Goal: Transaction & Acquisition: Purchase product/service

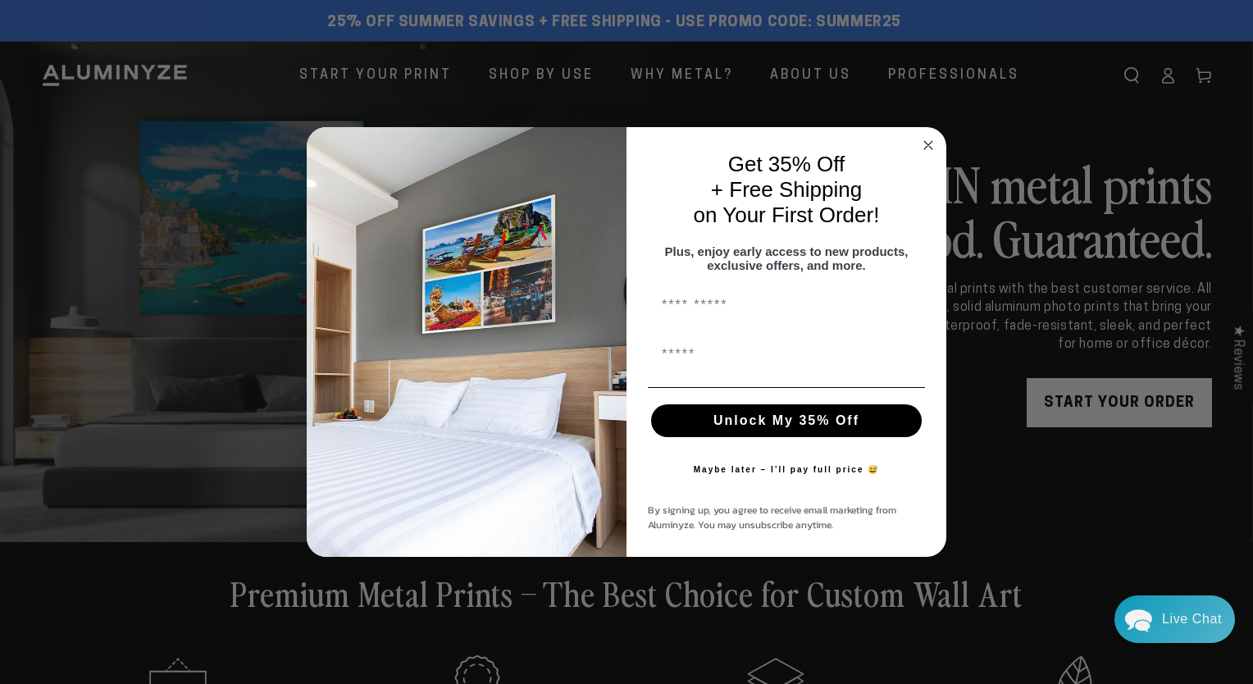
click at [927, 139] on circle "Close dialog" at bounding box center [928, 145] width 19 height 19
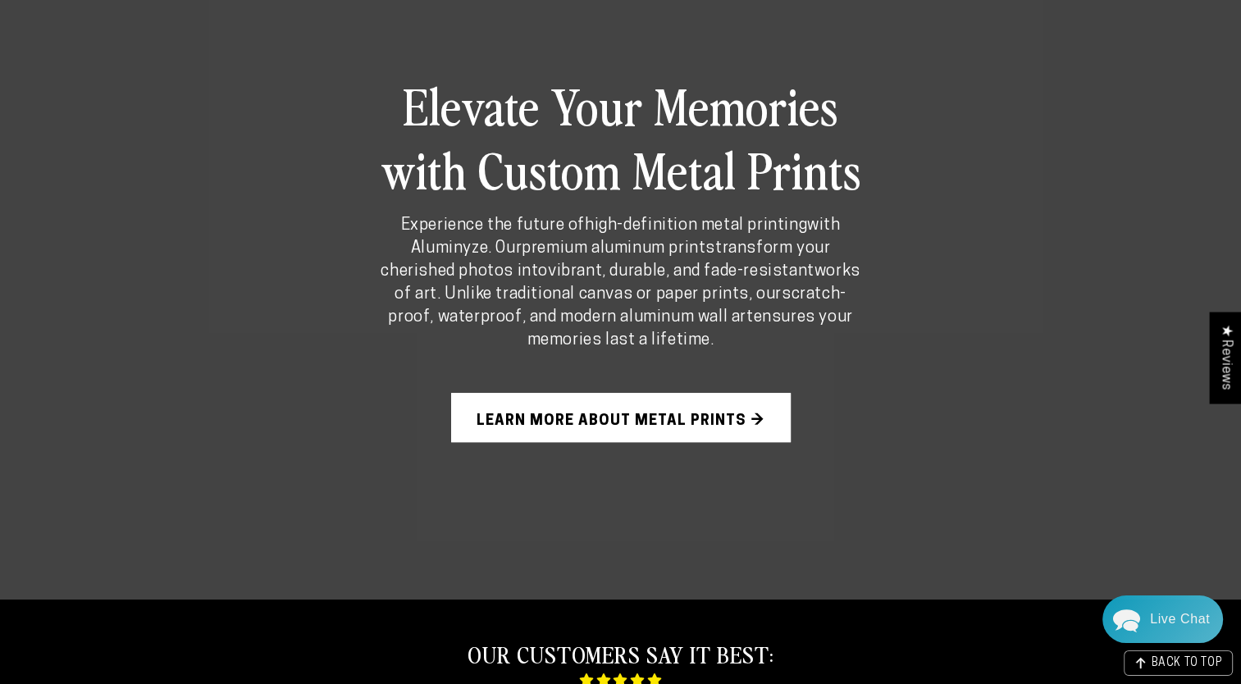
scroll to position [984, 0]
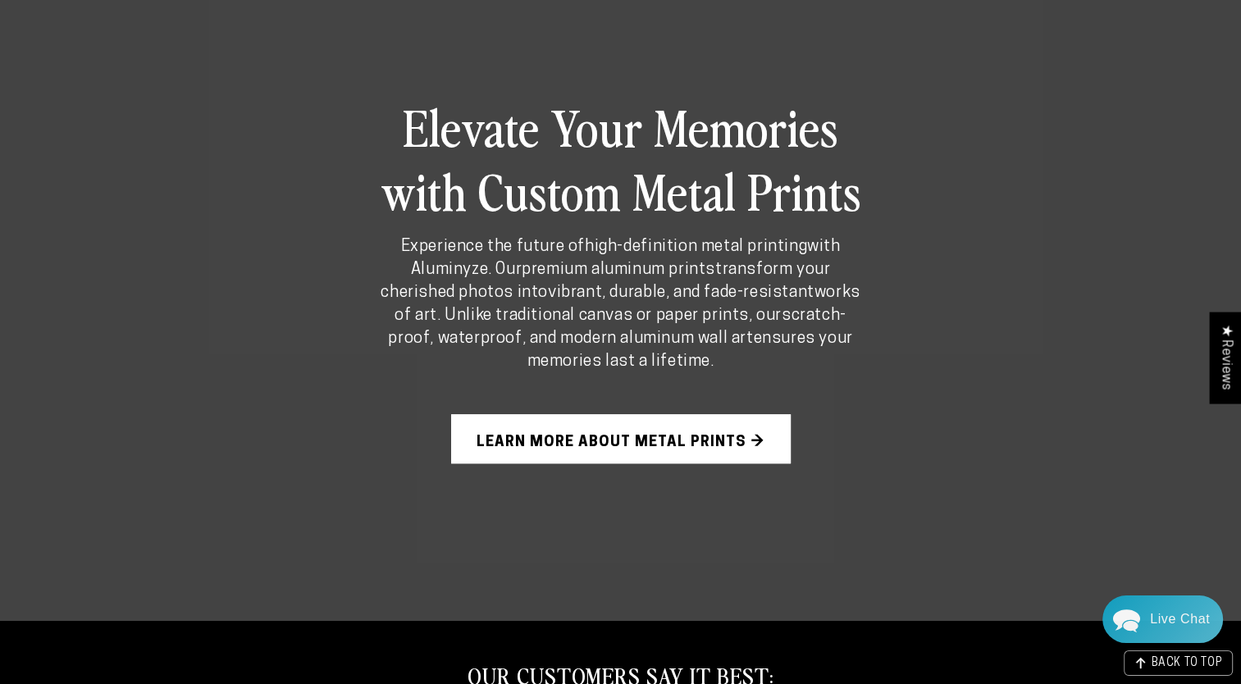
click at [681, 440] on link "Learn More About Metal Prints →" at bounding box center [621, 438] width 340 height 49
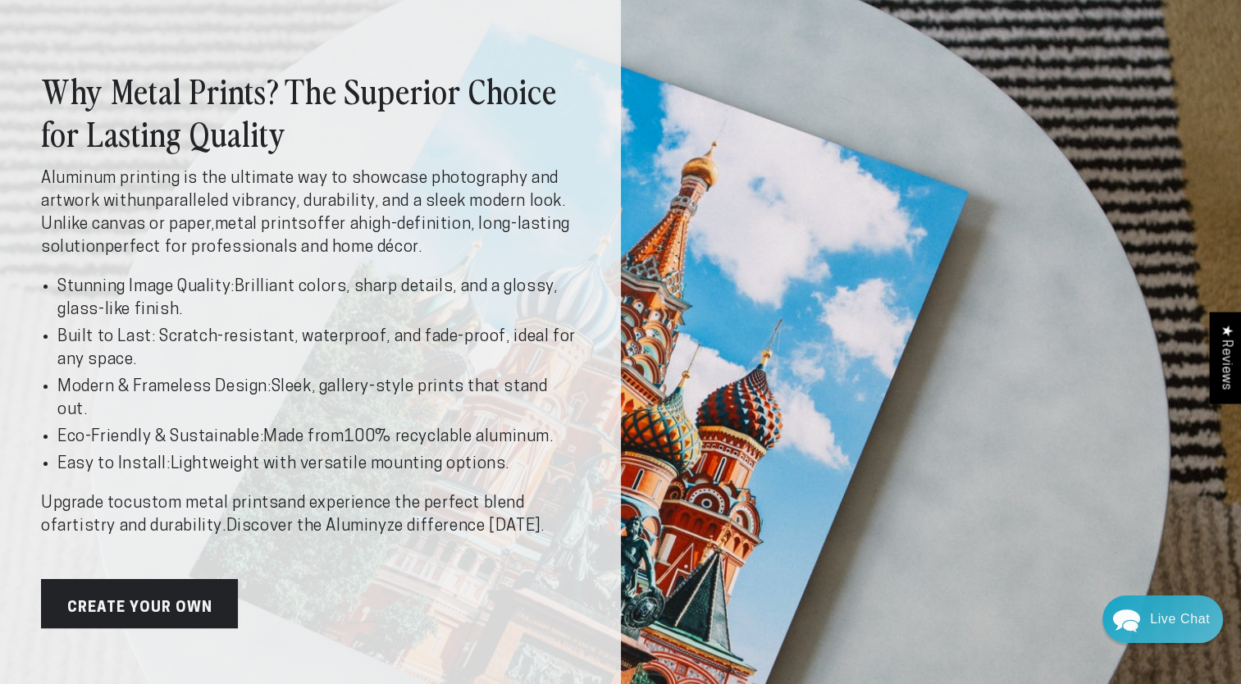
scroll to position [164, 0]
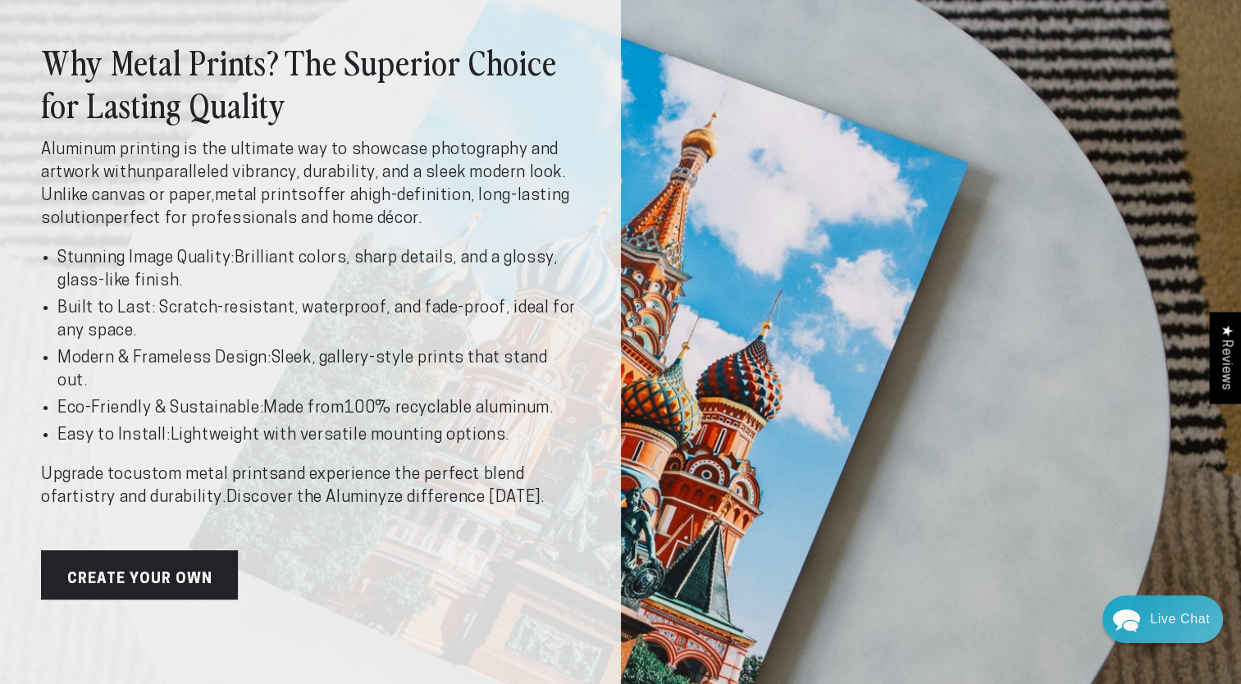
click at [142, 579] on link "Create Your Own" at bounding box center [139, 574] width 197 height 49
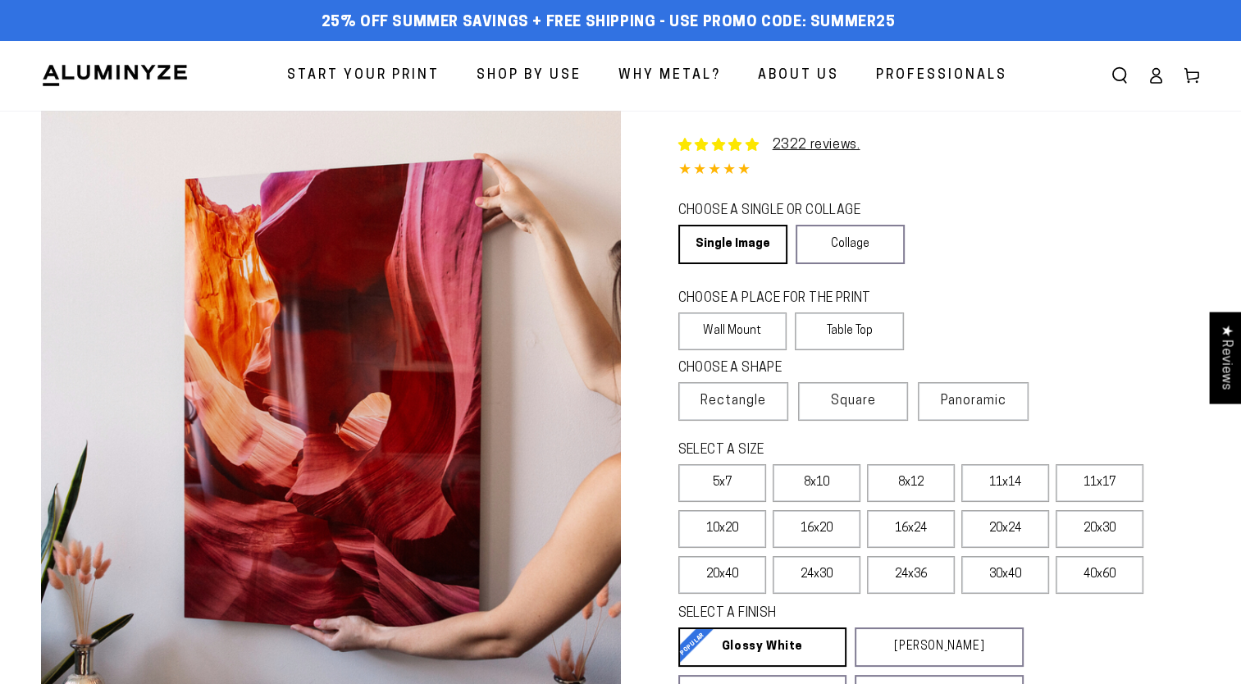
select select "**********"
click at [723, 487] on label "5x7" at bounding box center [722, 483] width 88 height 38
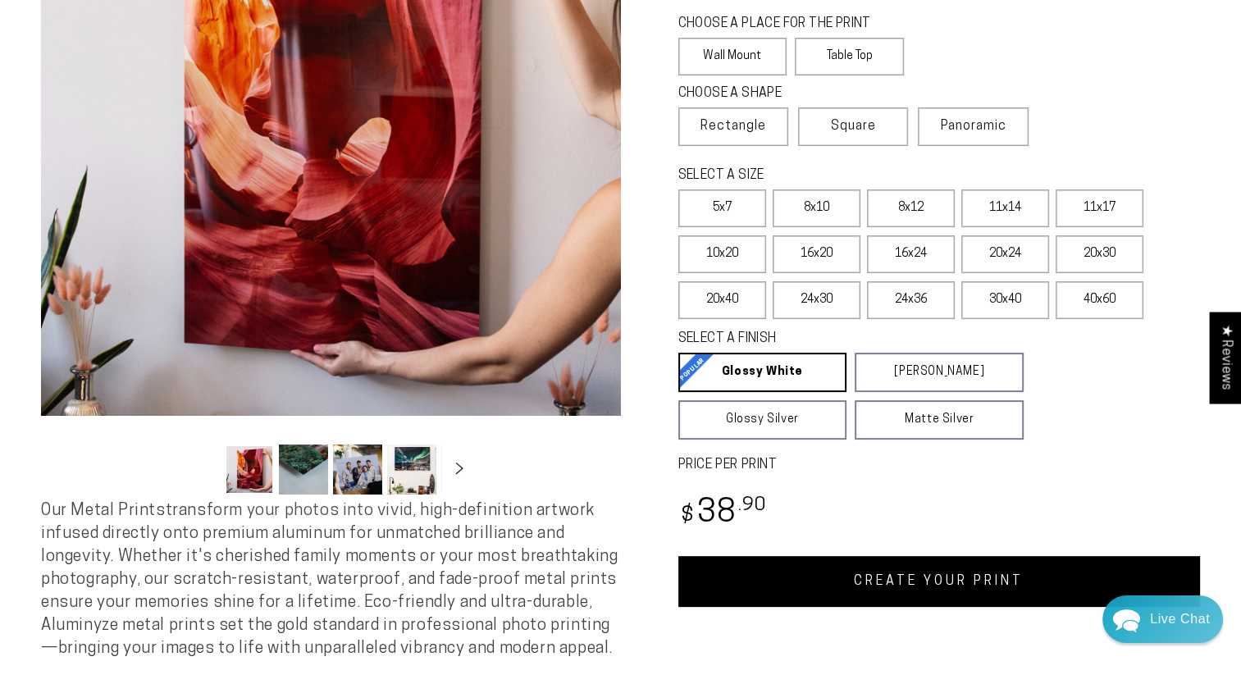
scroll to position [246, 0]
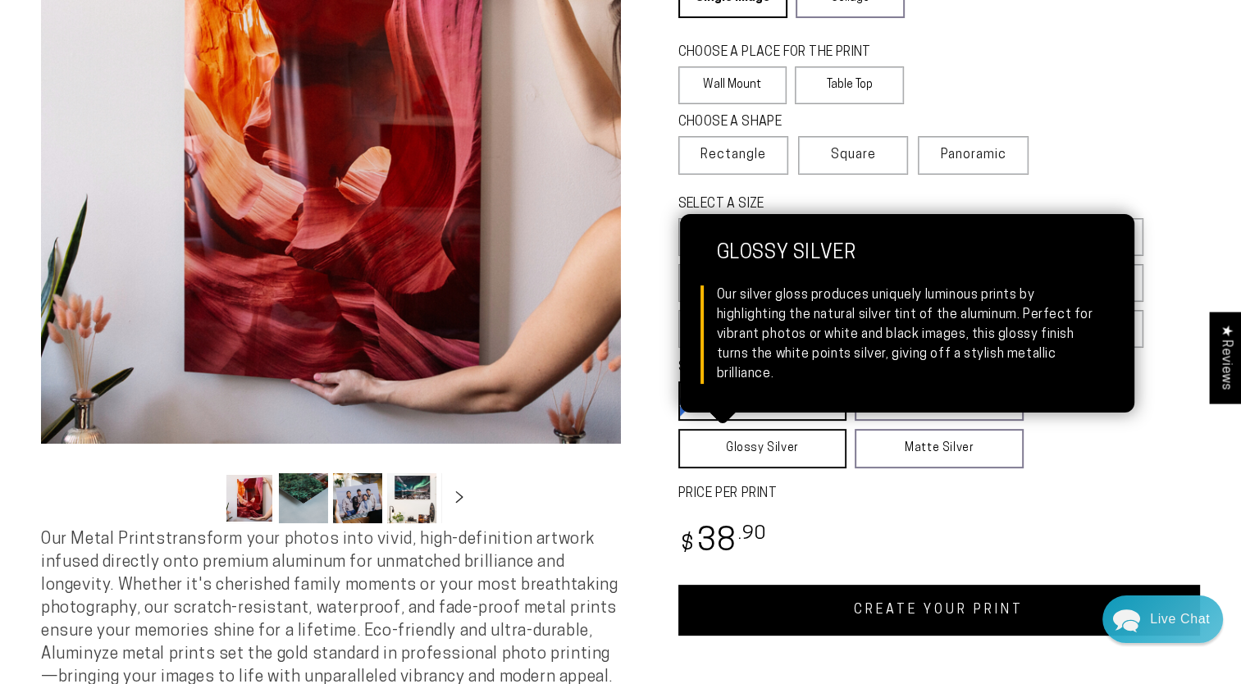
click at [771, 451] on link "Glossy Silver Glossy Silver Our silver gloss produces uniquely luminous prints …" at bounding box center [762, 448] width 169 height 39
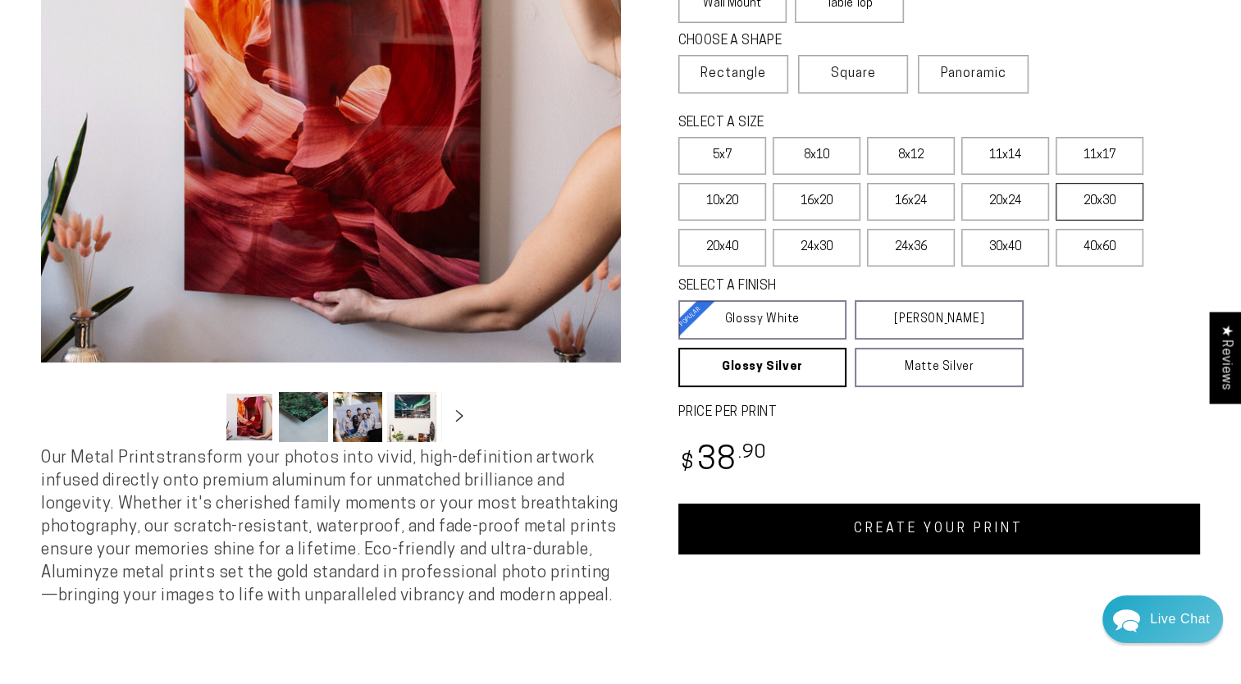
scroll to position [328, 0]
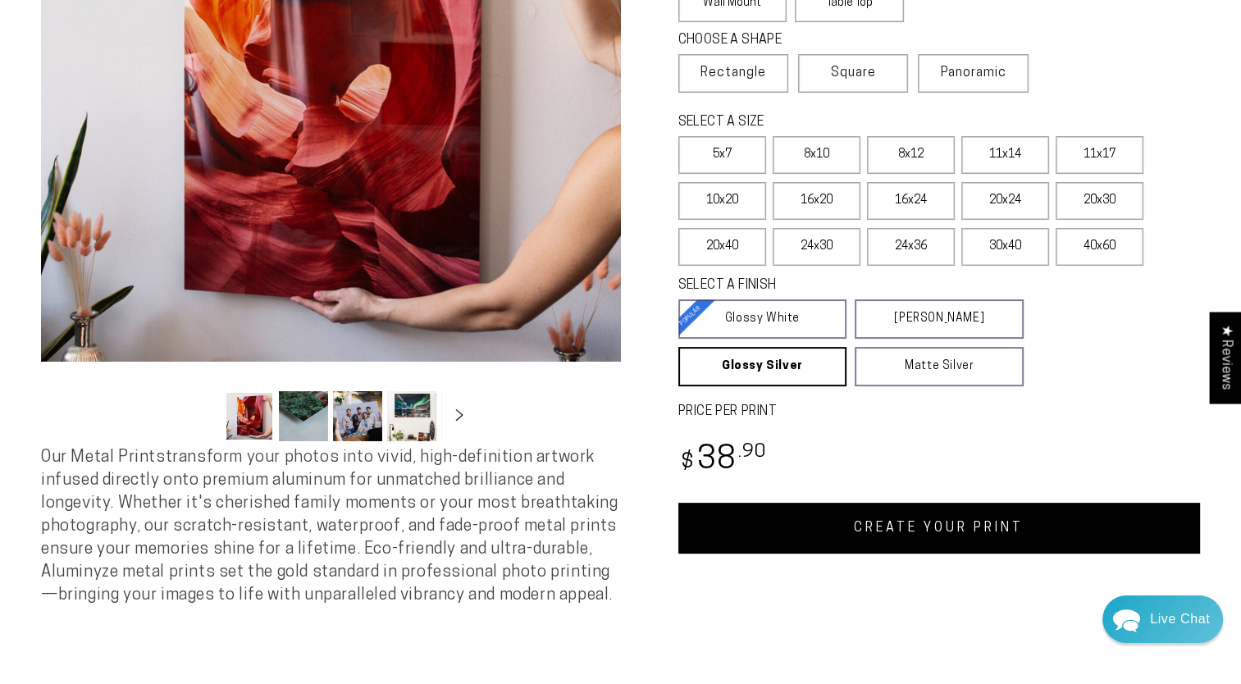
click at [931, 531] on link "CREATE YOUR PRINT" at bounding box center [939, 528] width 522 height 51
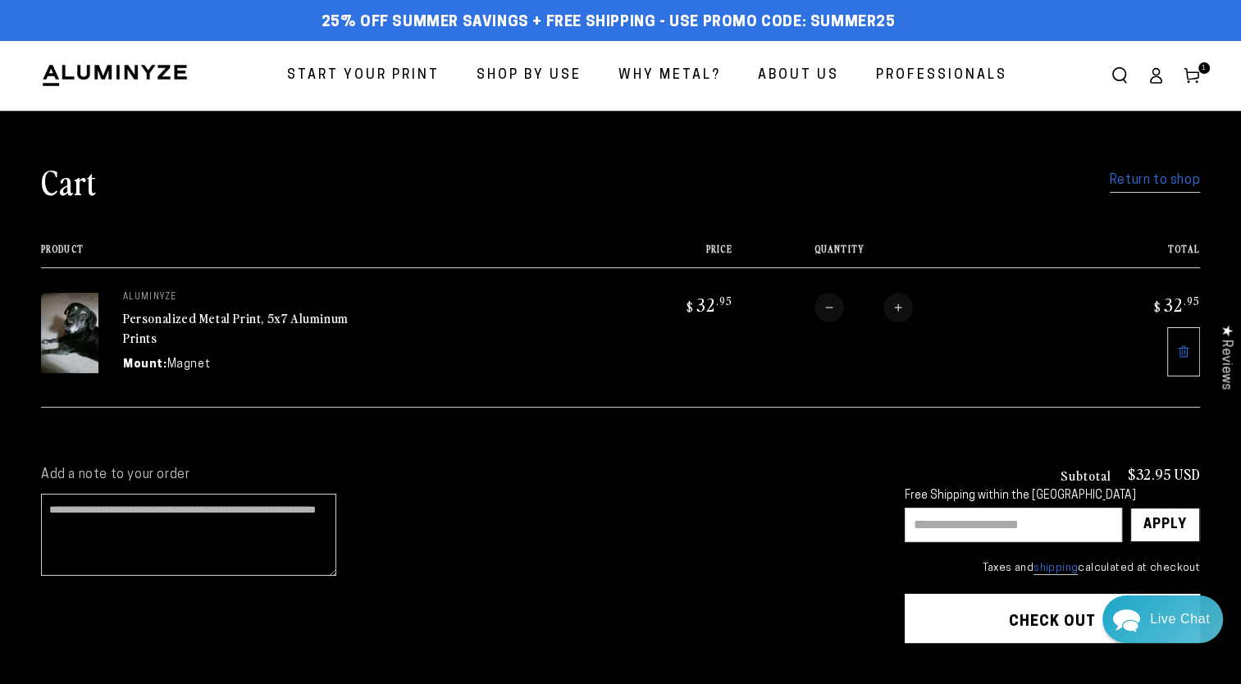
click at [937, 520] on input "text" at bounding box center [1013, 525] width 217 height 34
type input "********"
click at [1165, 520] on div "Apply" at bounding box center [1164, 524] width 43 height 33
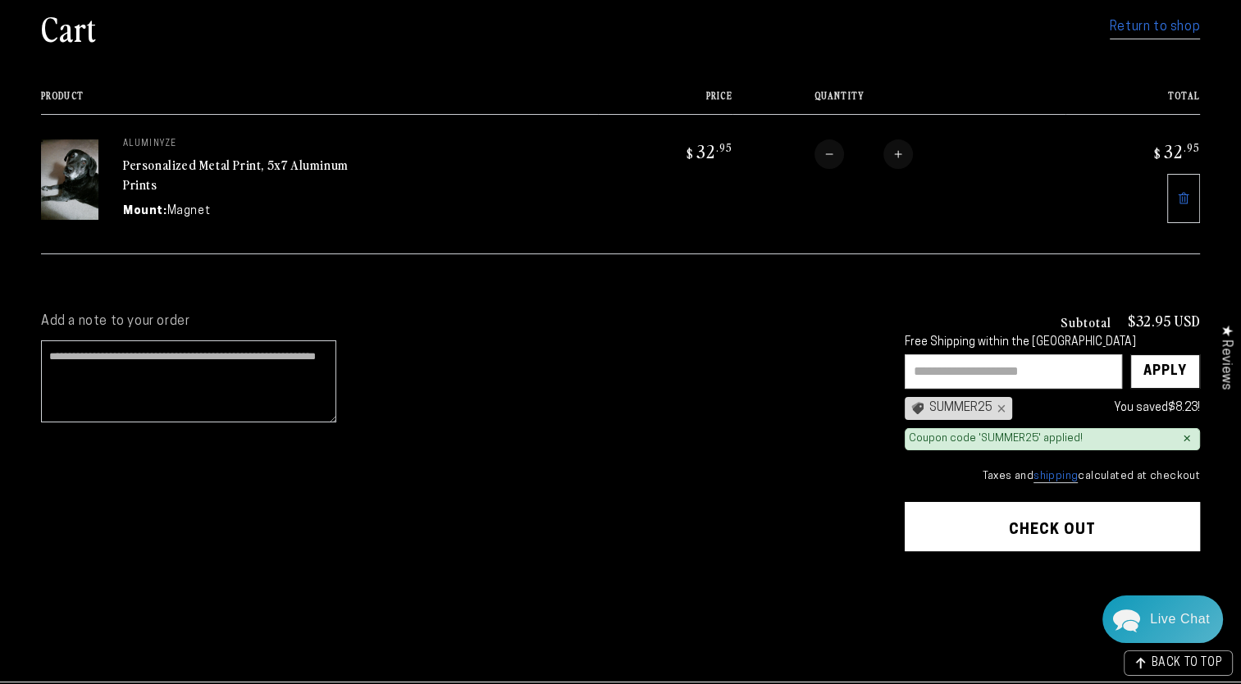
scroll to position [164, 0]
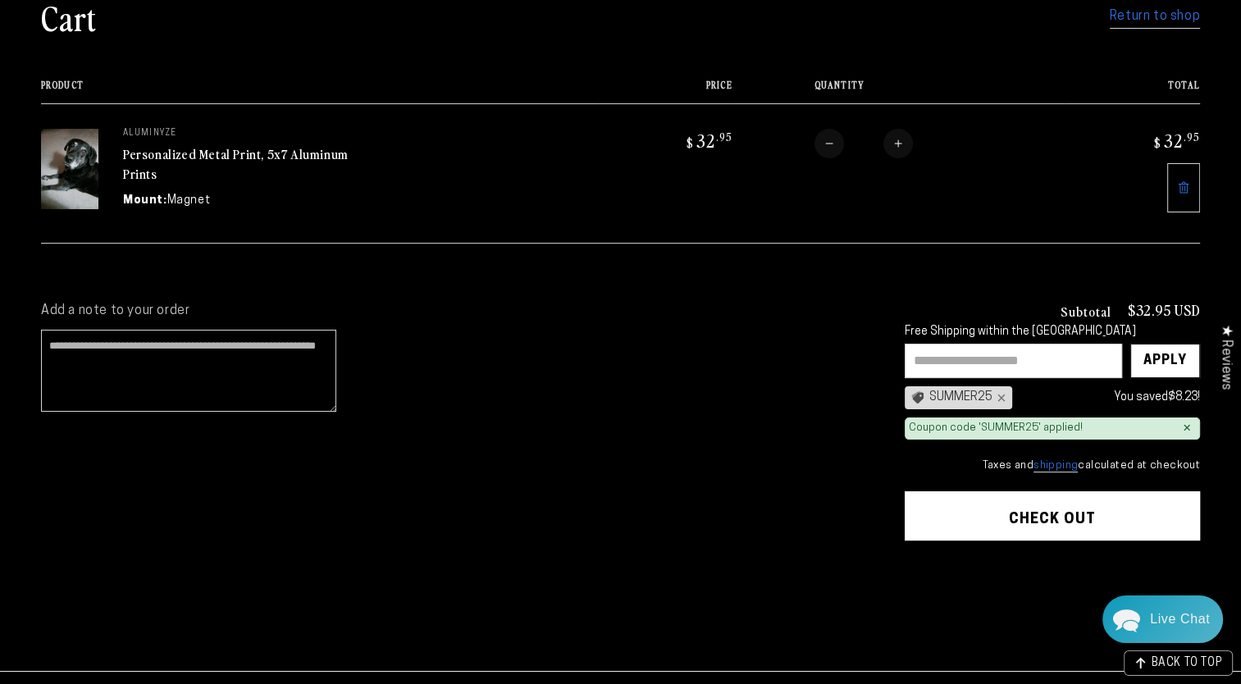
click at [1053, 513] on button "Check out" at bounding box center [1052, 515] width 295 height 49
